Goal: Information Seeking & Learning: Learn about a topic

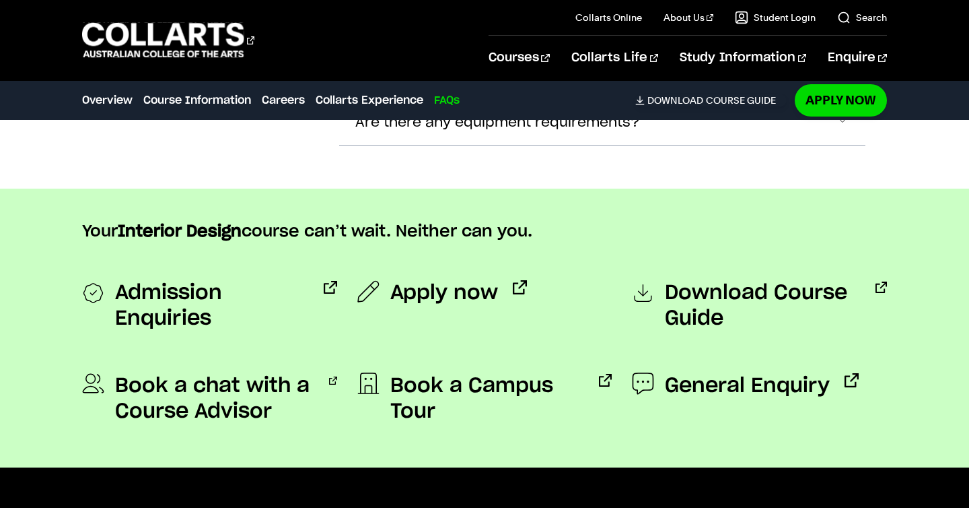
scroll to position [4833, 0]
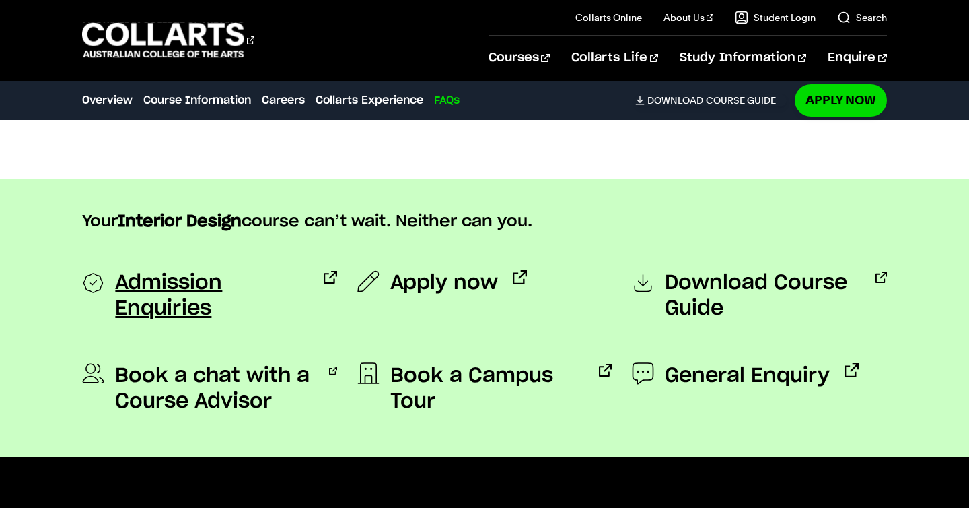
click at [283, 286] on span "Admission Enquiries" at bounding box center [212, 295] width 194 height 51
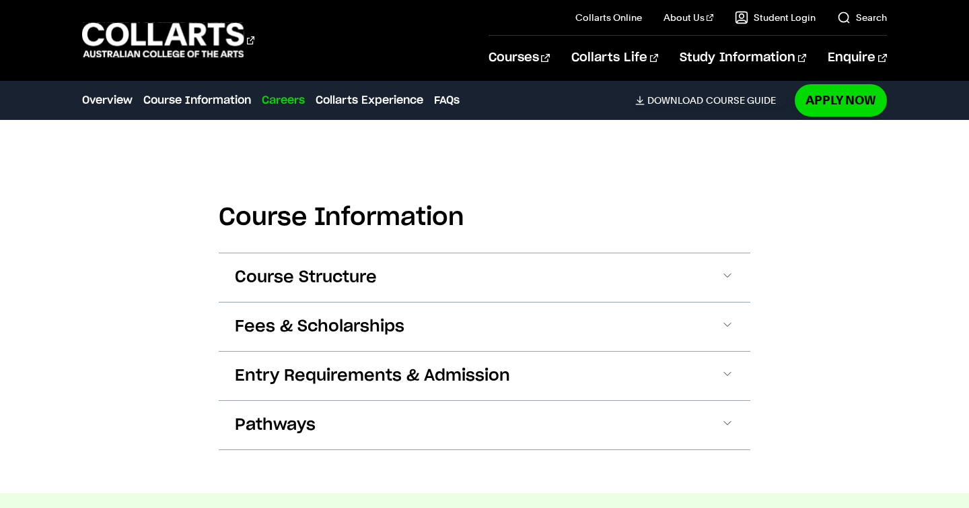
scroll to position [1452, 0]
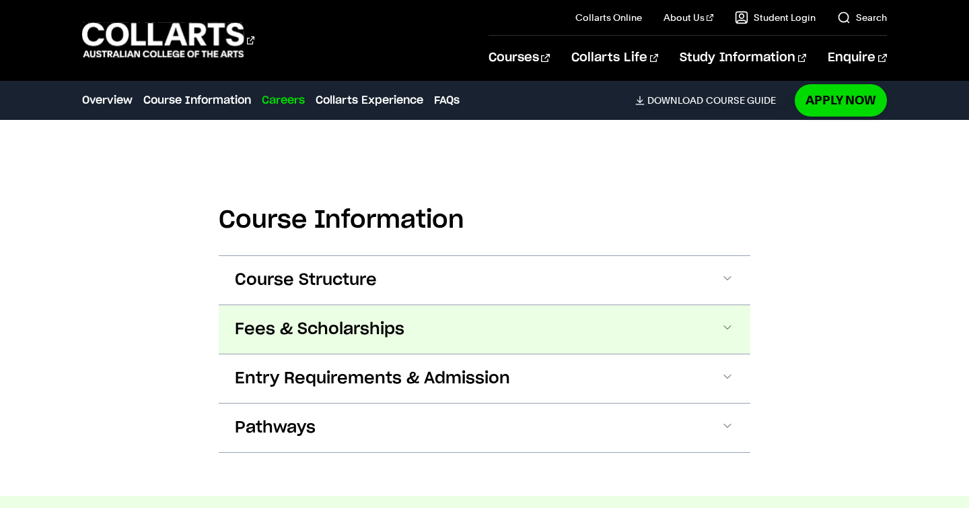
click at [279, 345] on button "Fees & Scholarships" at bounding box center [485, 329] width 532 height 48
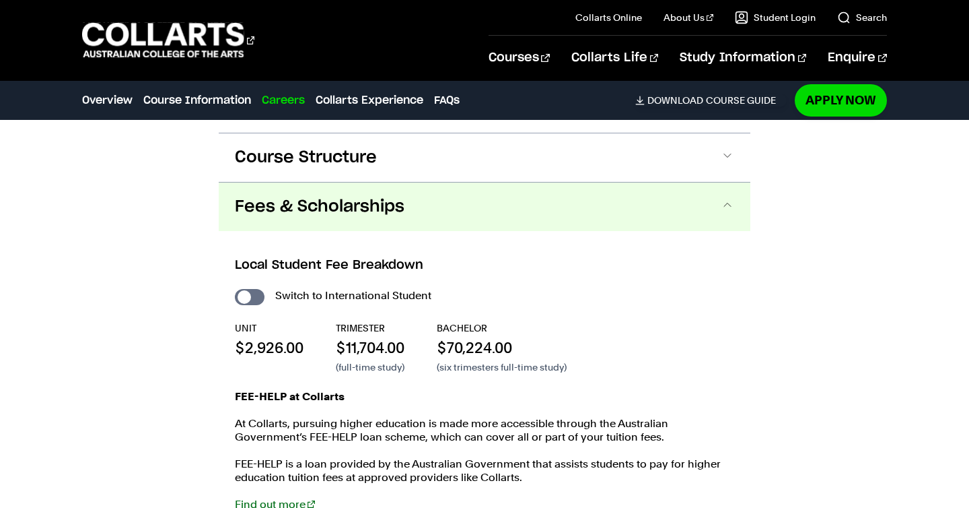
scroll to position [1636, 0]
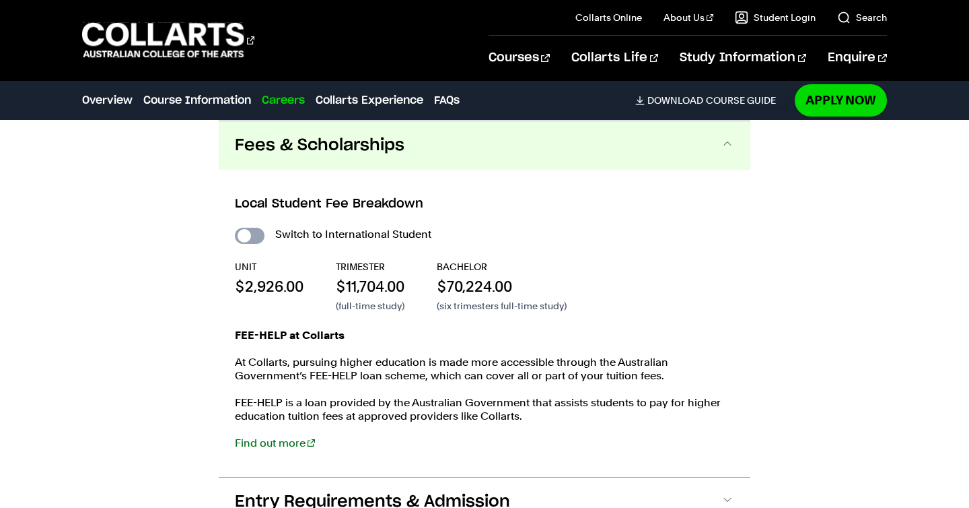
click at [244, 241] on input "International Student" at bounding box center [250, 236] width 30 height 16
checkbox input "true"
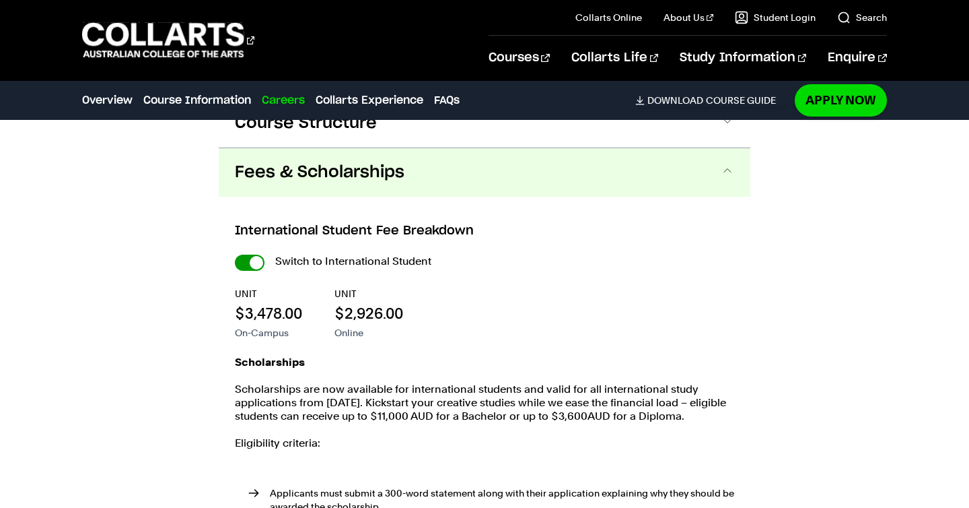
click at [252, 256] on input "International Student" at bounding box center [250, 262] width 30 height 16
checkbox input "false"
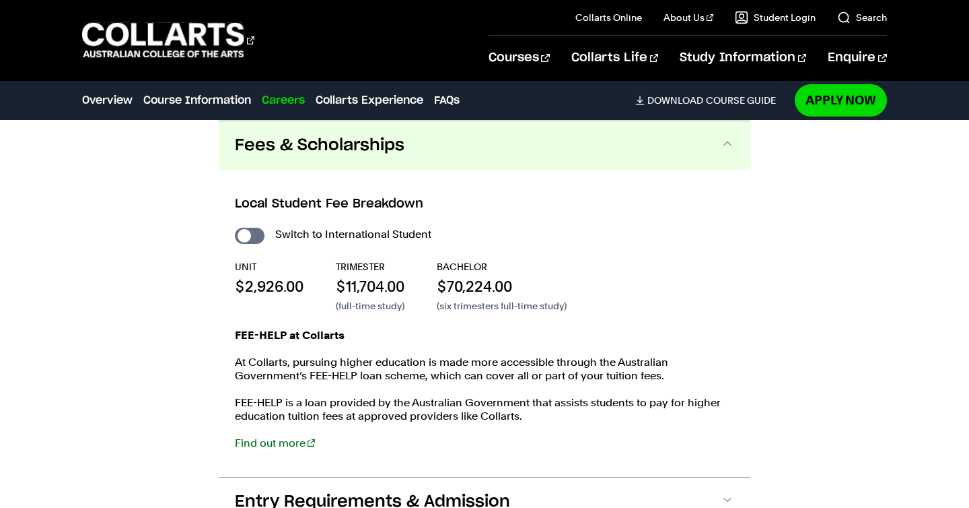
click at [248, 244] on div "Switch to International Student UNIT $2,926.00 TRIMESTER $11,704.00 (full-time …" at bounding box center [485, 344] width 500 height 238
click at [241, 234] on input "International Student" at bounding box center [250, 236] width 30 height 16
checkbox input "true"
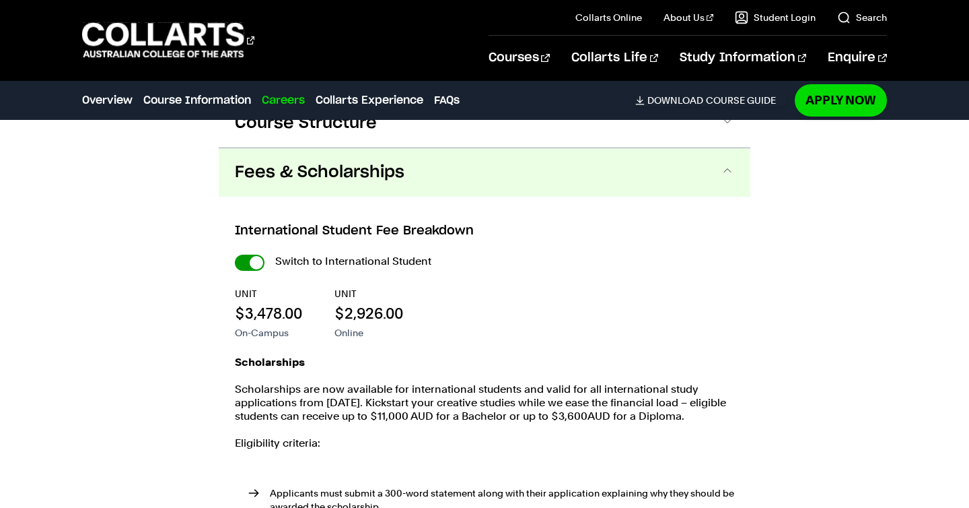
click at [253, 266] on input "International Student" at bounding box center [250, 262] width 30 height 16
checkbox input "false"
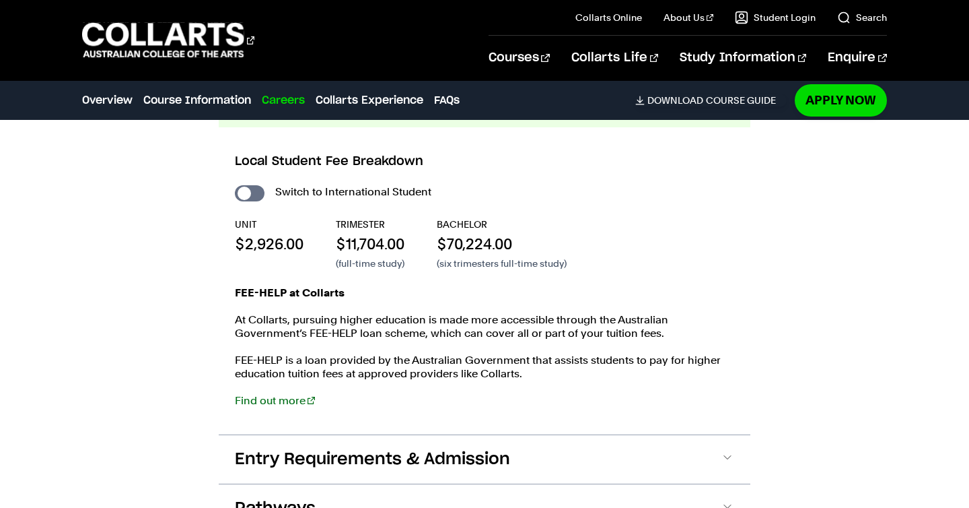
scroll to position [1679, 0]
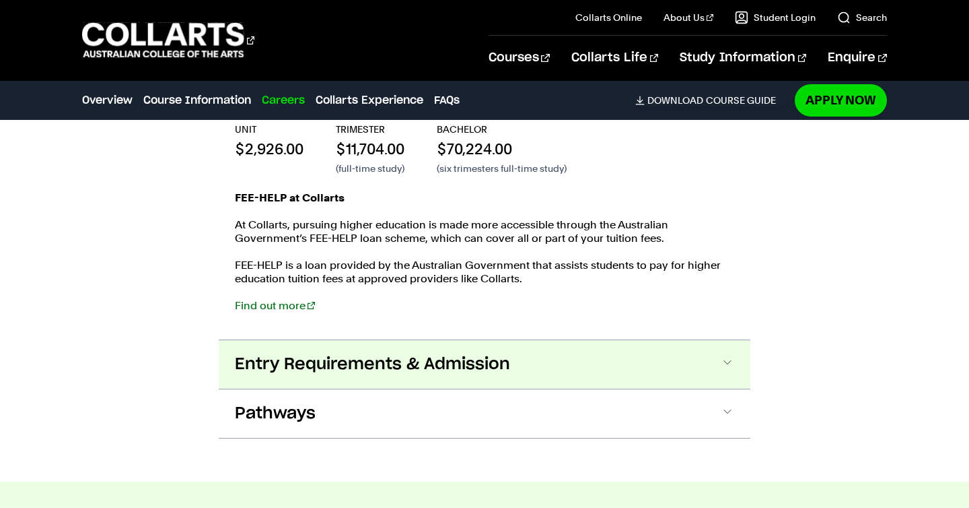
click at [266, 353] on span "Entry Requirements & Admission" at bounding box center [372, 364] width 275 height 22
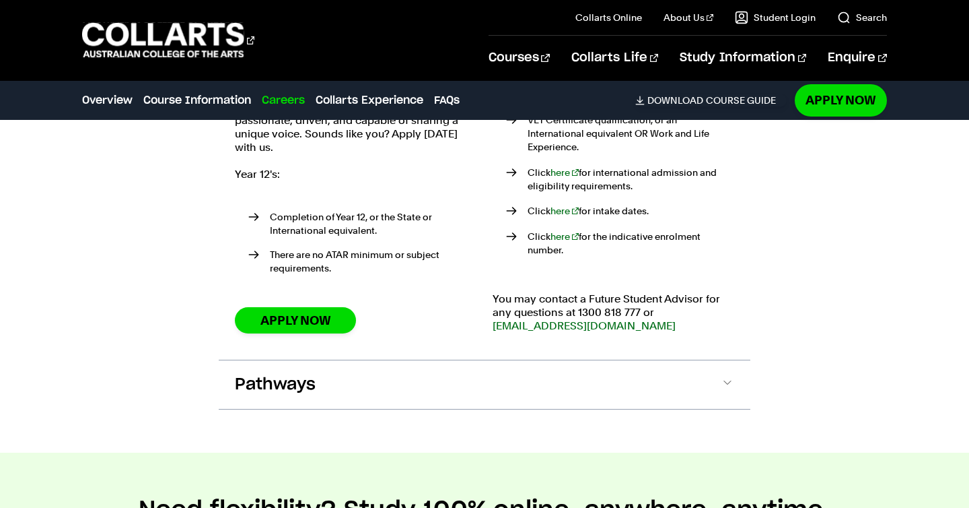
scroll to position [2185, 0]
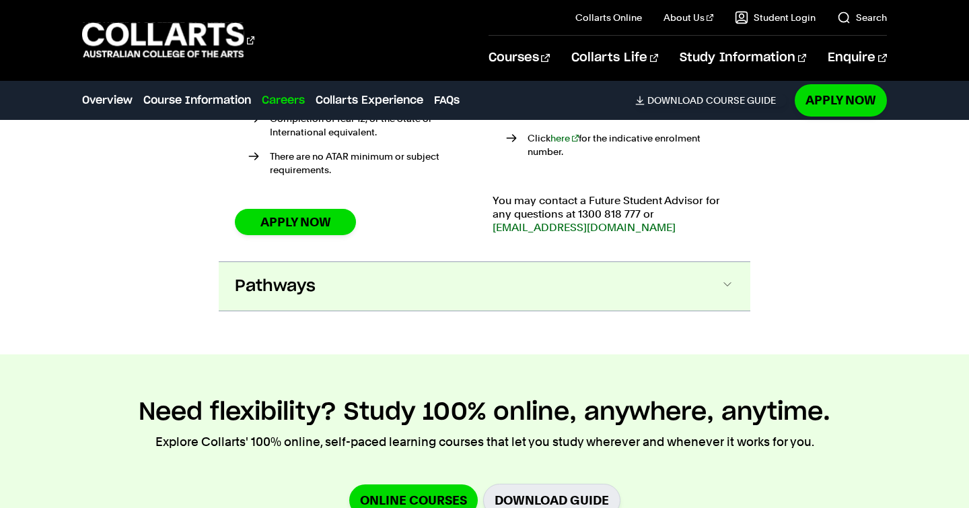
click at [258, 282] on span "Pathways" at bounding box center [275, 286] width 81 height 22
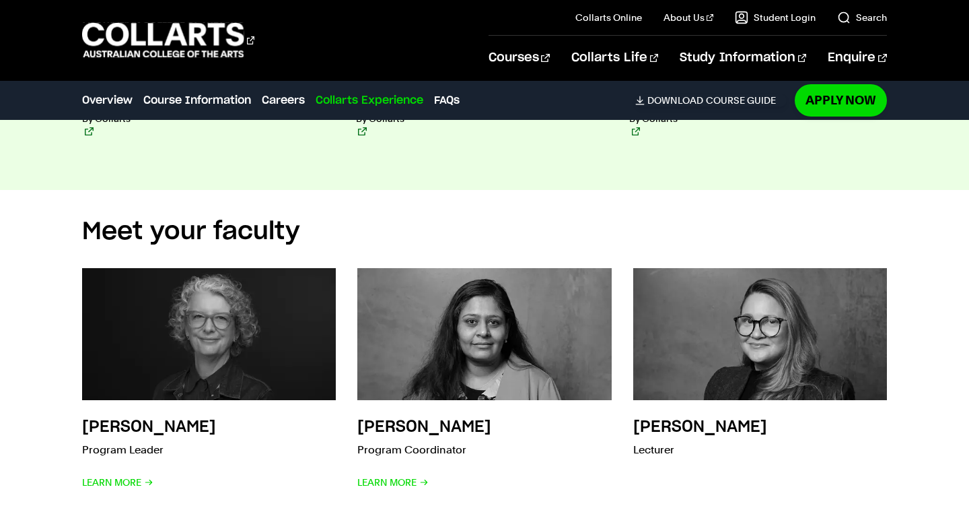
scroll to position [5007, 0]
